Goal: Navigation & Orientation: Find specific page/section

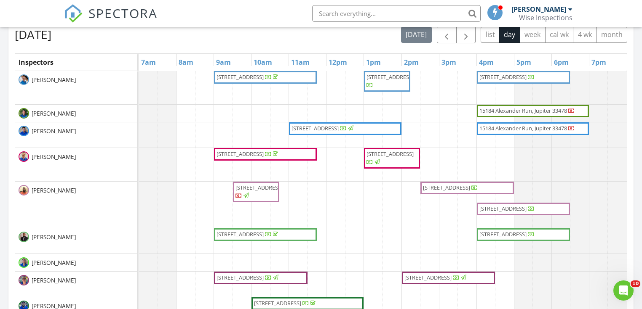
scroll to position [777, 652]
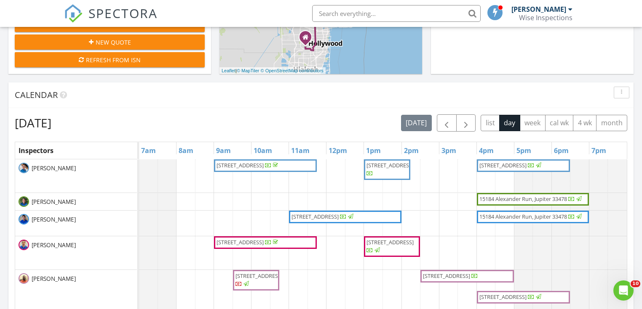
scroll to position [343, 0]
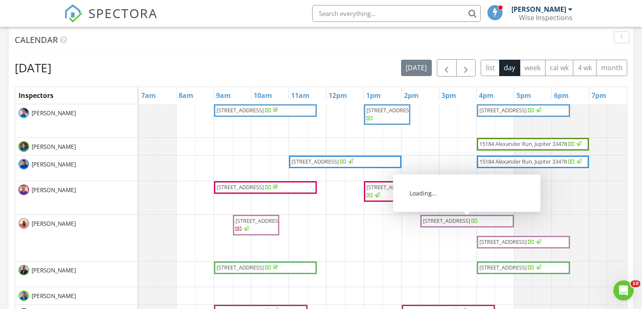
click at [458, 221] on span "[STREET_ADDRESS]" at bounding box center [446, 221] width 47 height 8
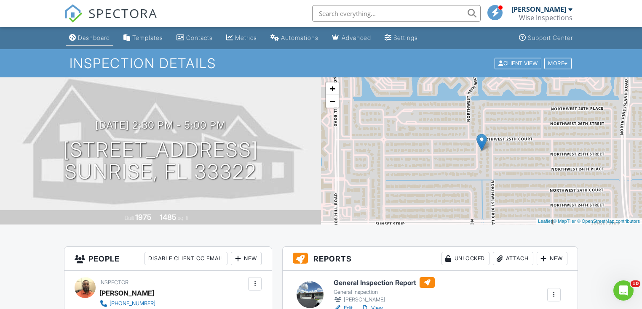
click at [99, 37] on div "Dashboard" at bounding box center [94, 37] width 32 height 7
